Goal: Task Accomplishment & Management: Complete application form

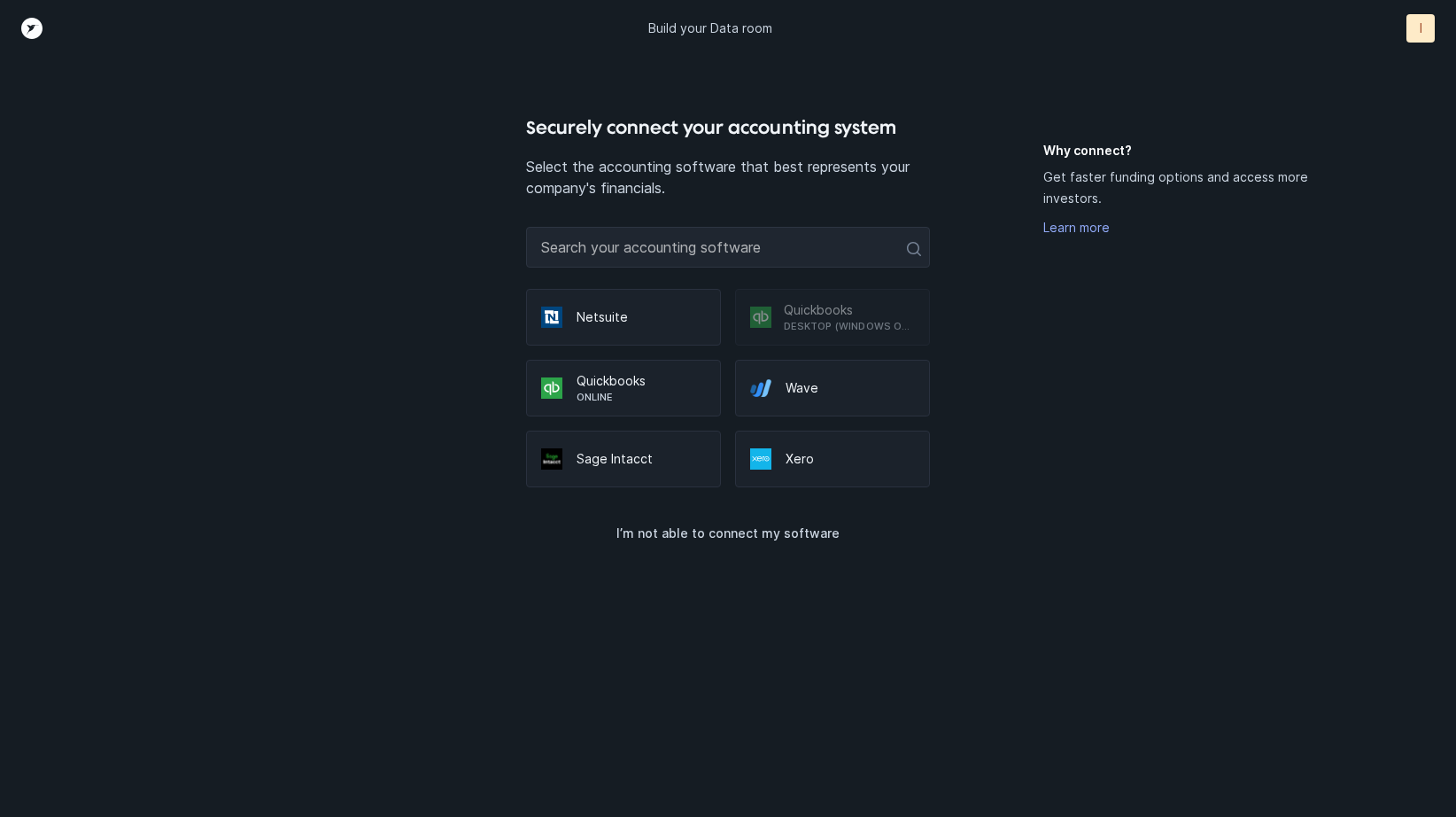
click at [673, 390] on p "Quickbooks" at bounding box center [641, 381] width 129 height 18
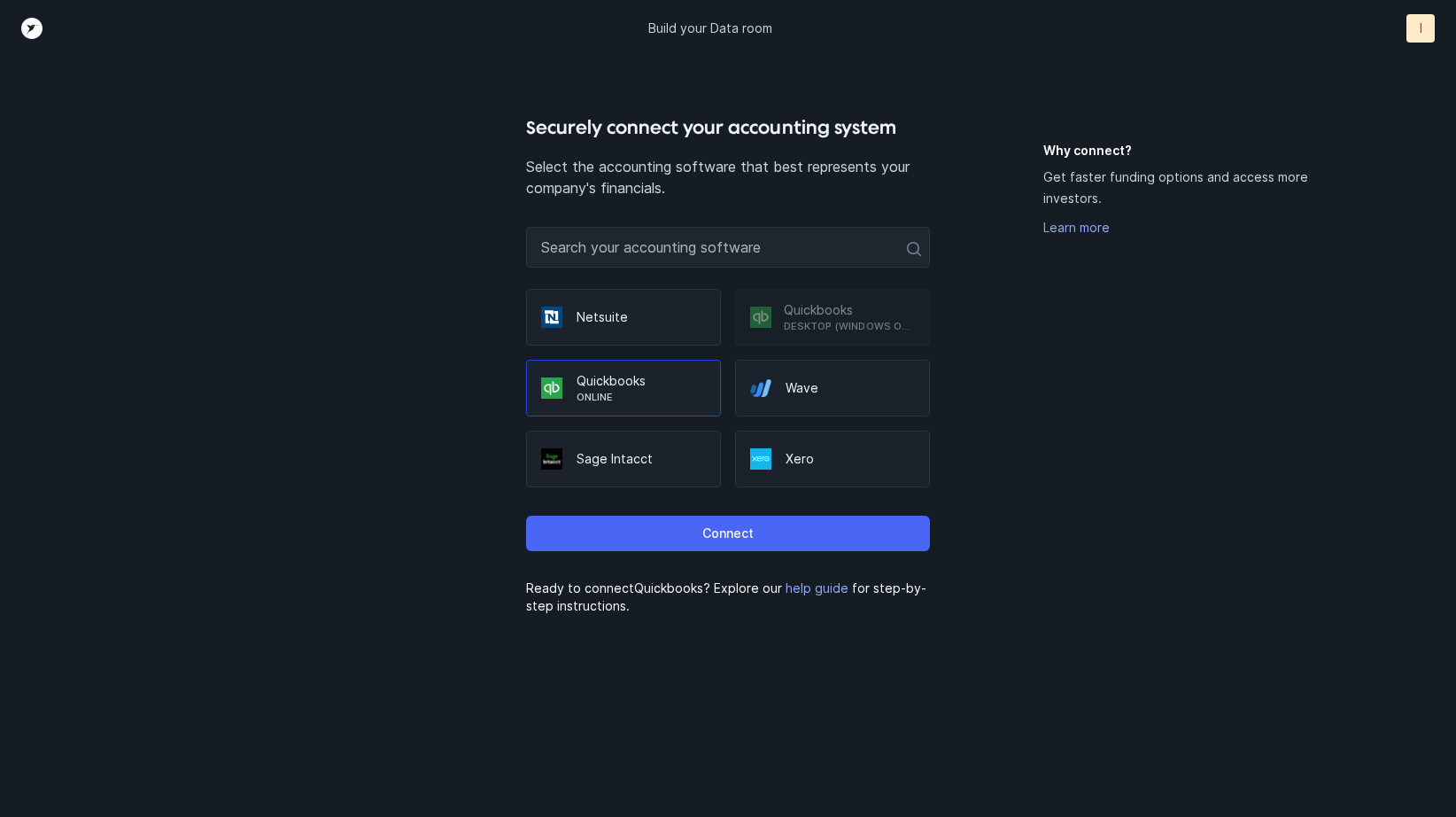
click at [842, 551] on button "Connect" at bounding box center [728, 533] width 404 height 36
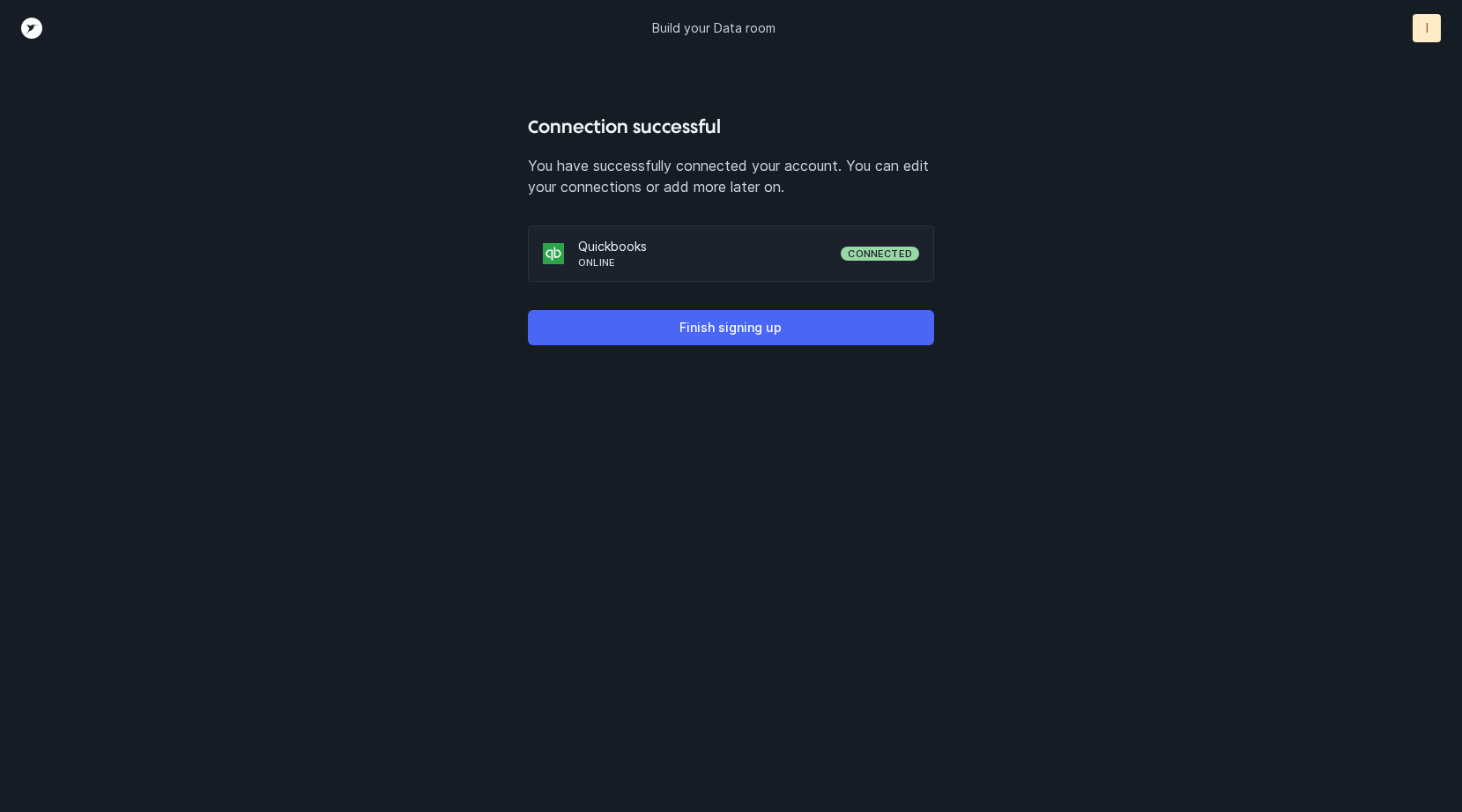
click at [755, 338] on p "Finish signing up" at bounding box center [731, 327] width 103 height 21
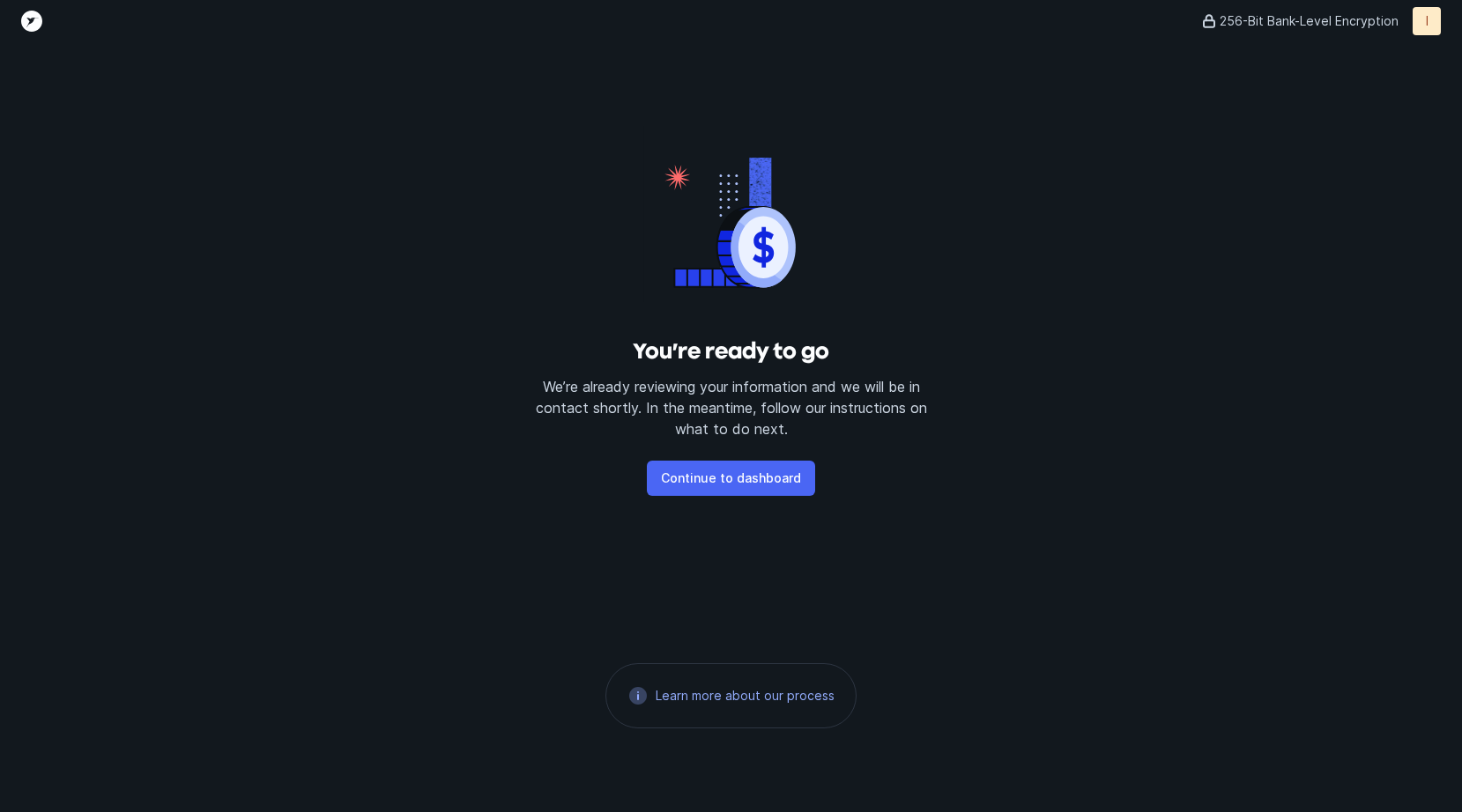
click at [751, 489] on p "Continue to dashboard" at bounding box center [731, 478] width 140 height 21
